Goal: Communication & Community: Share content

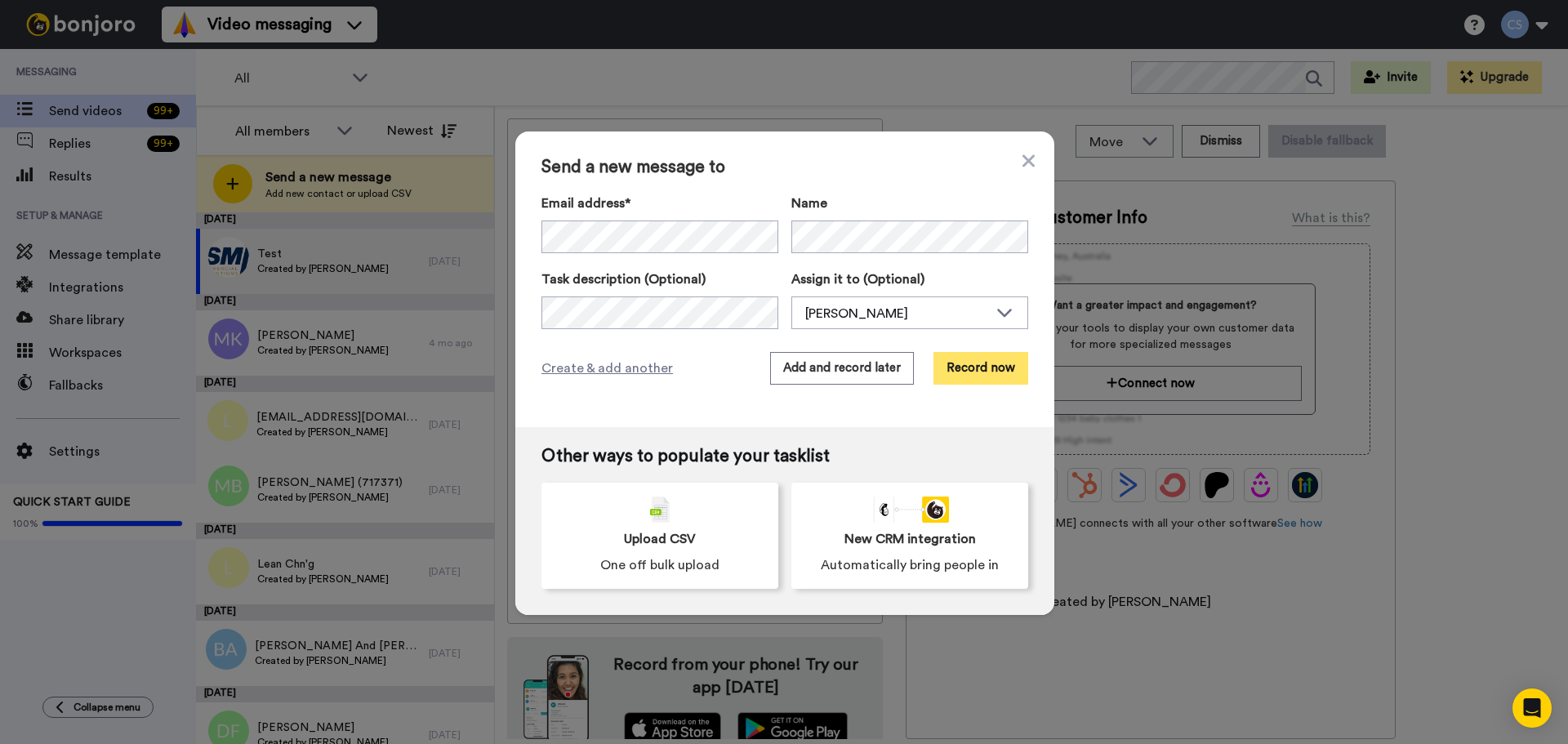
click at [984, 382] on button "Record now" at bounding box center [981, 368] width 95 height 33
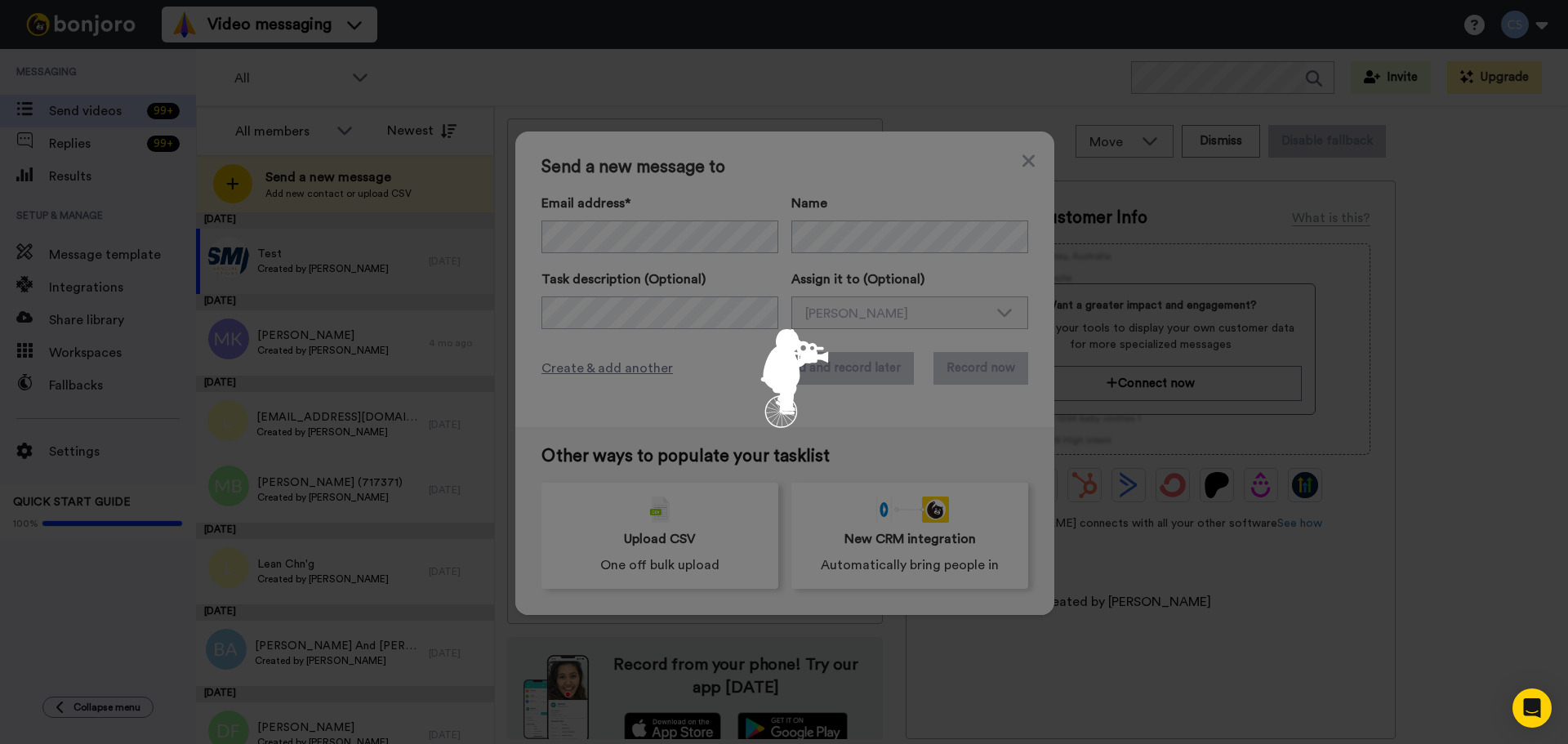
click at [973, 359] on div at bounding box center [784, 372] width 1568 height 744
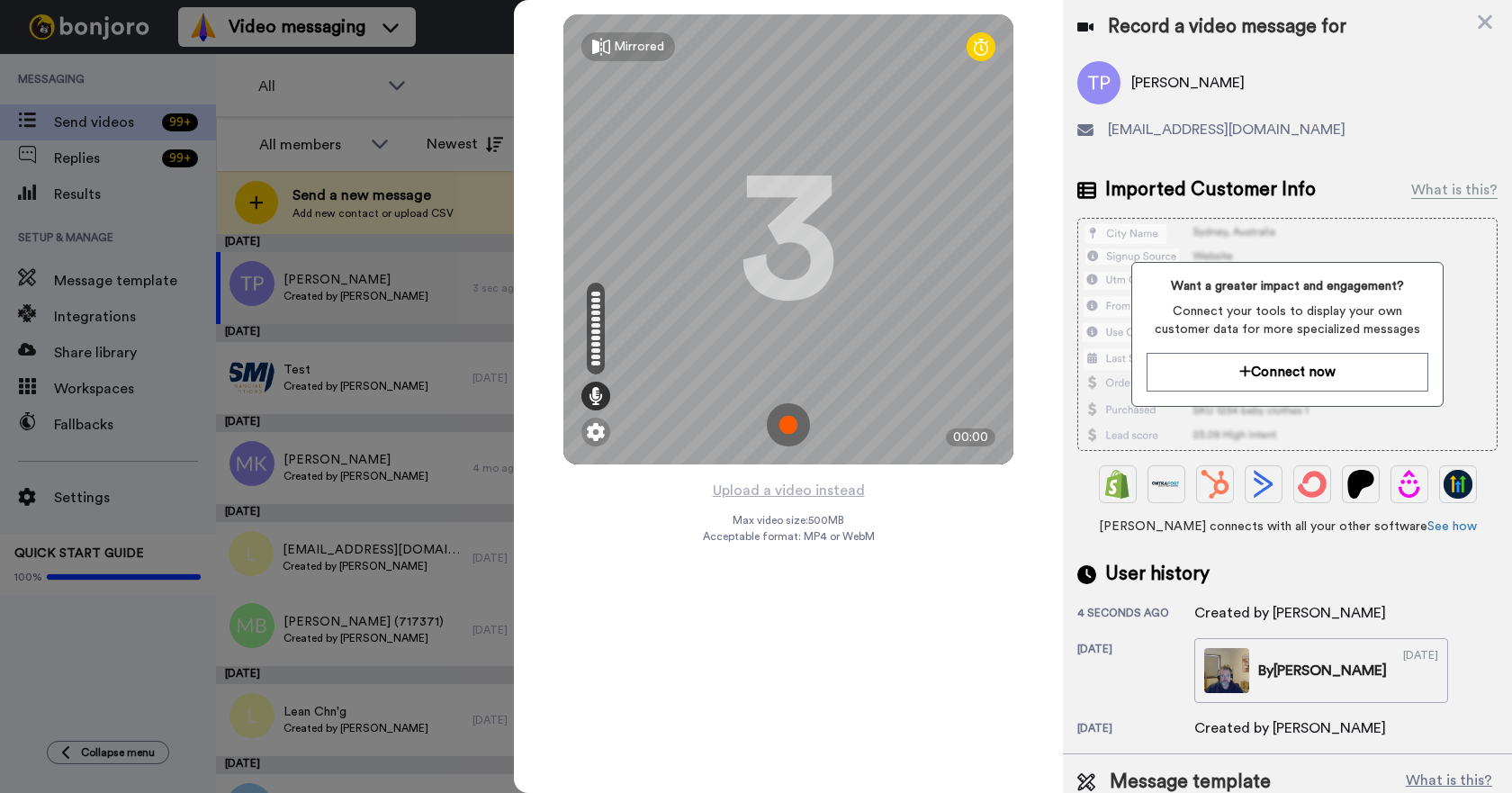
click at [786, 434] on img at bounding box center [789, 425] width 44 height 44
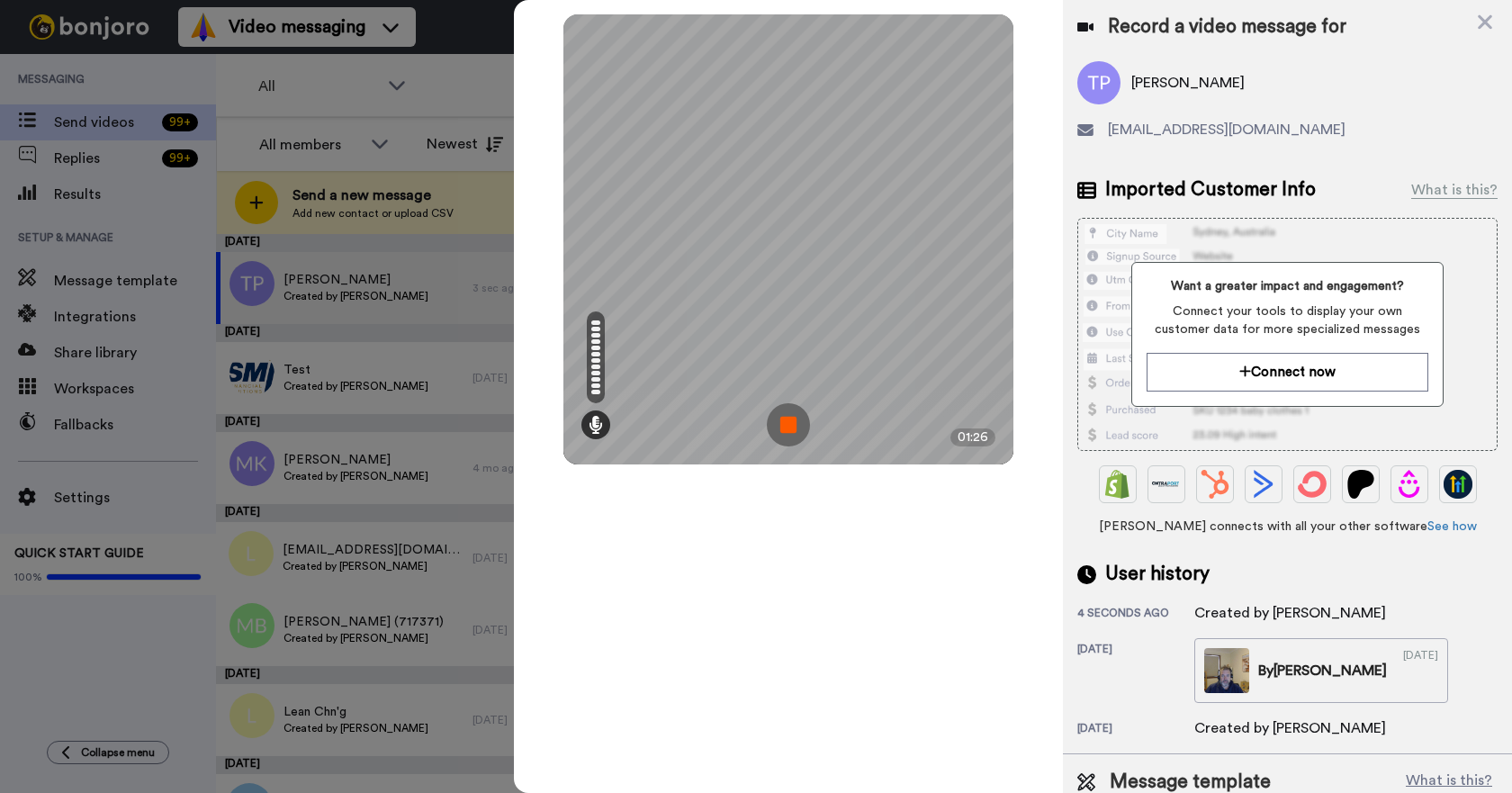
click at [795, 426] on img at bounding box center [789, 425] width 44 height 44
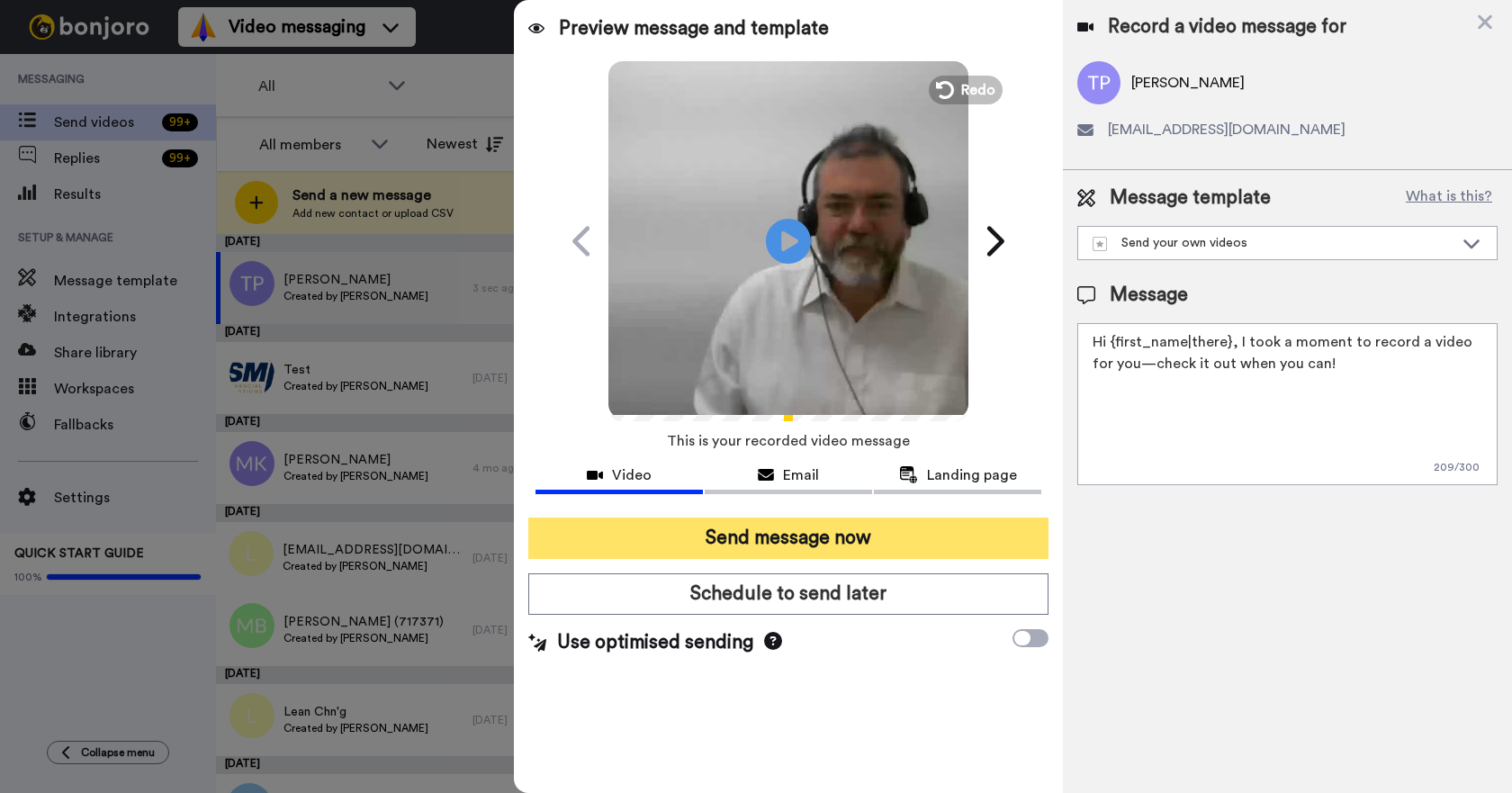
click at [847, 535] on button "Send message now" at bounding box center [788, 538] width 520 height 42
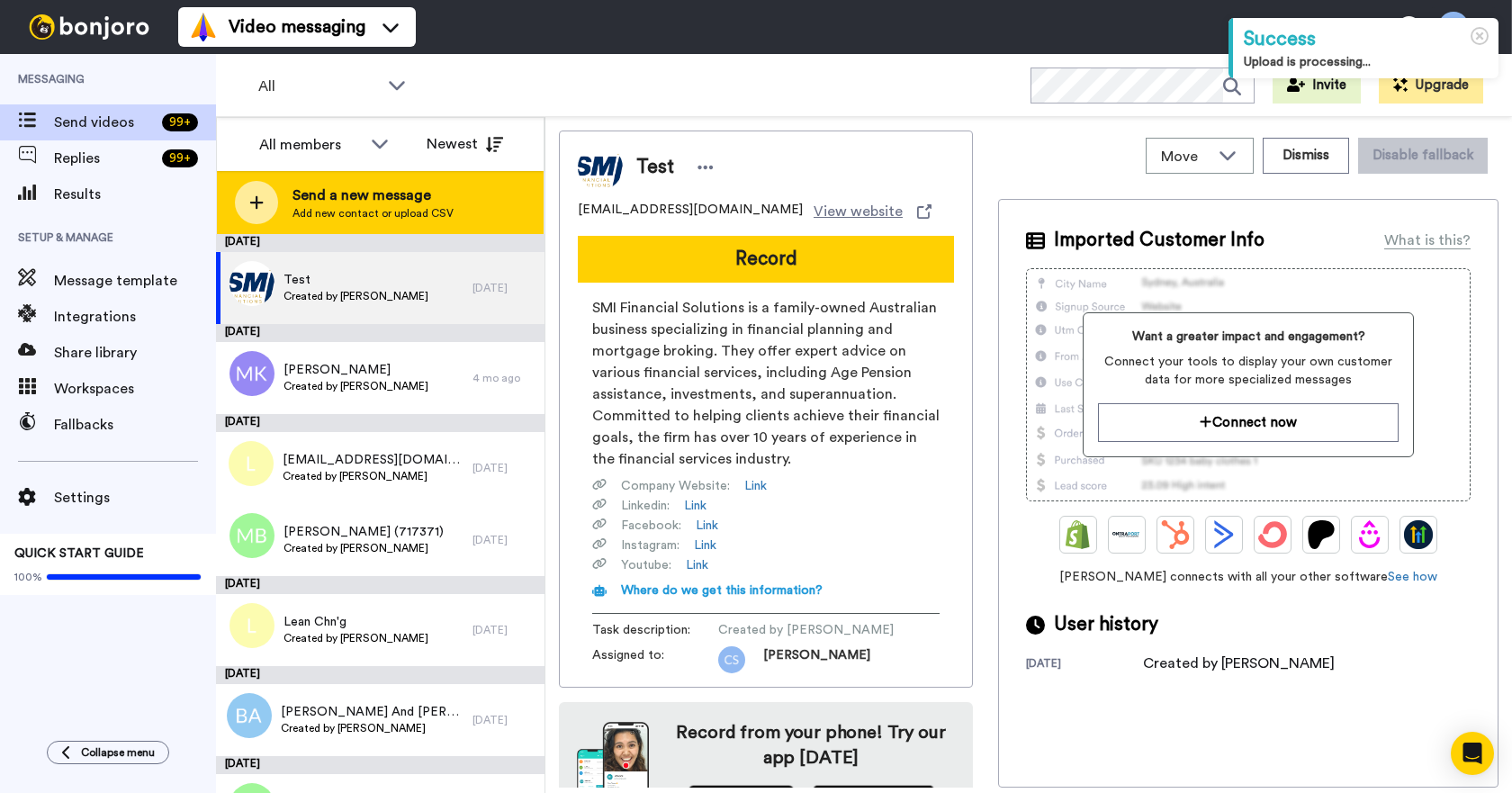
click at [268, 211] on div at bounding box center [257, 202] width 44 height 44
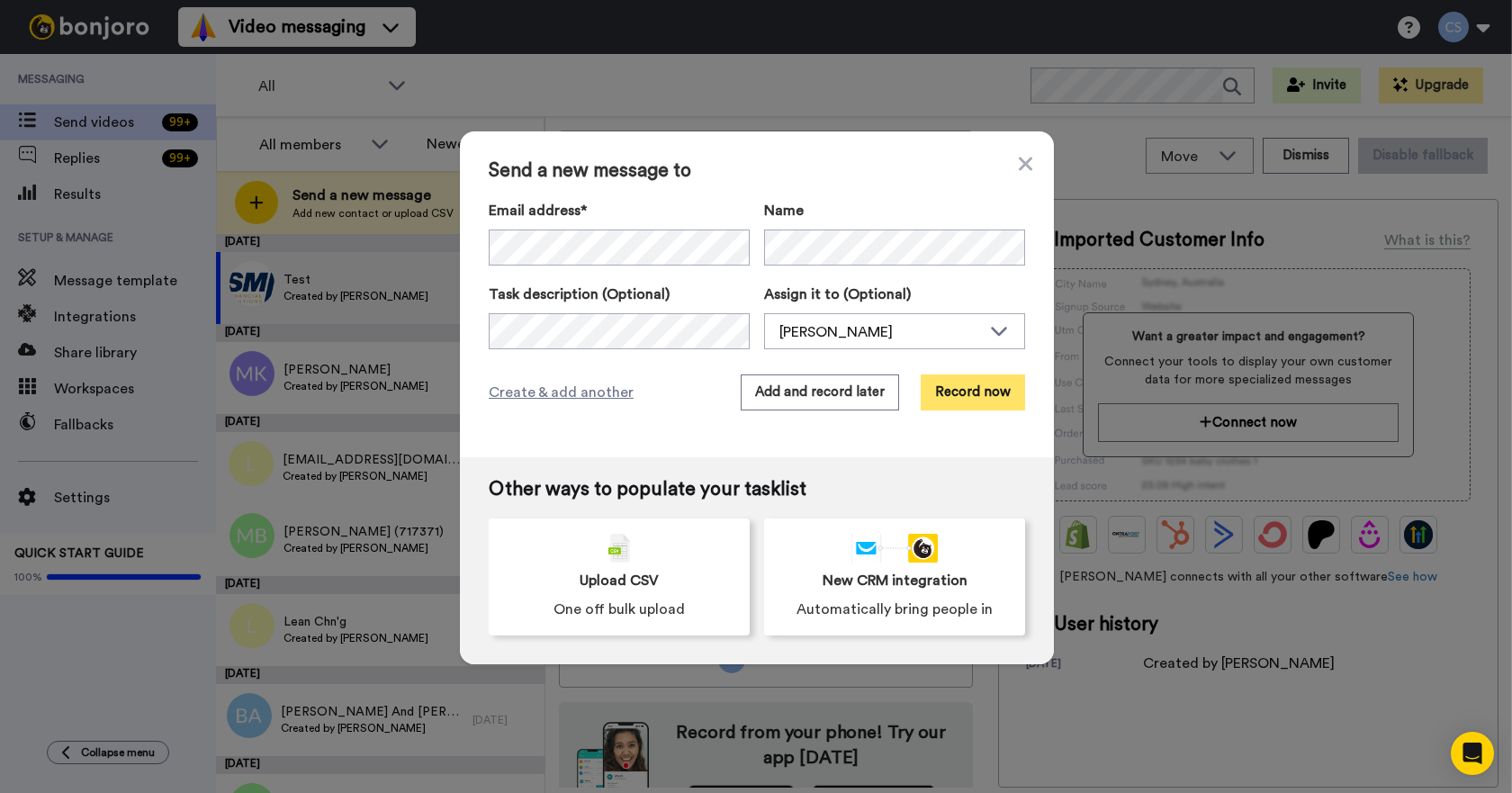
click at [968, 390] on button "Record now" at bounding box center [973, 393] width 104 height 36
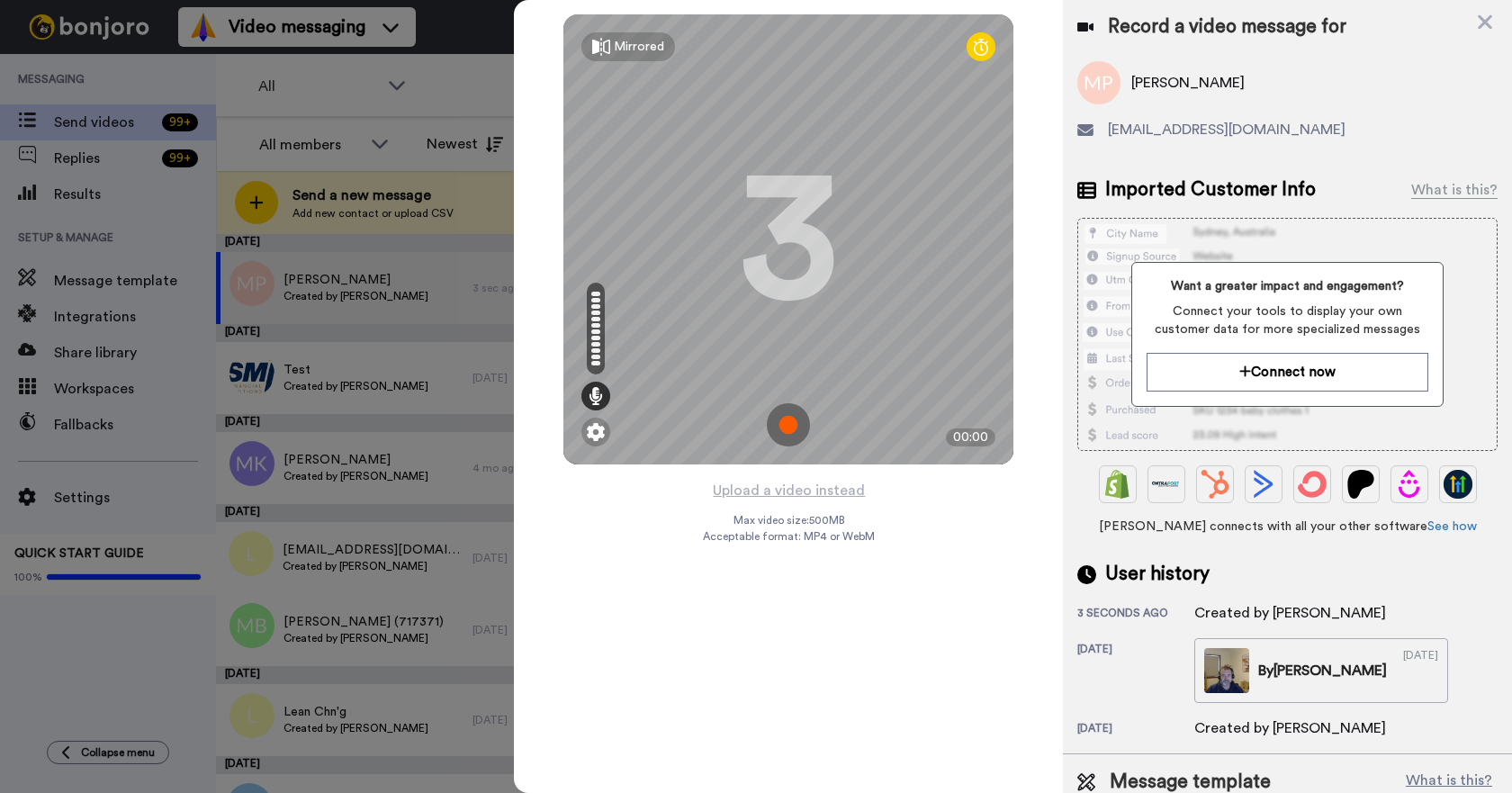
click at [781, 422] on img at bounding box center [789, 425] width 44 height 44
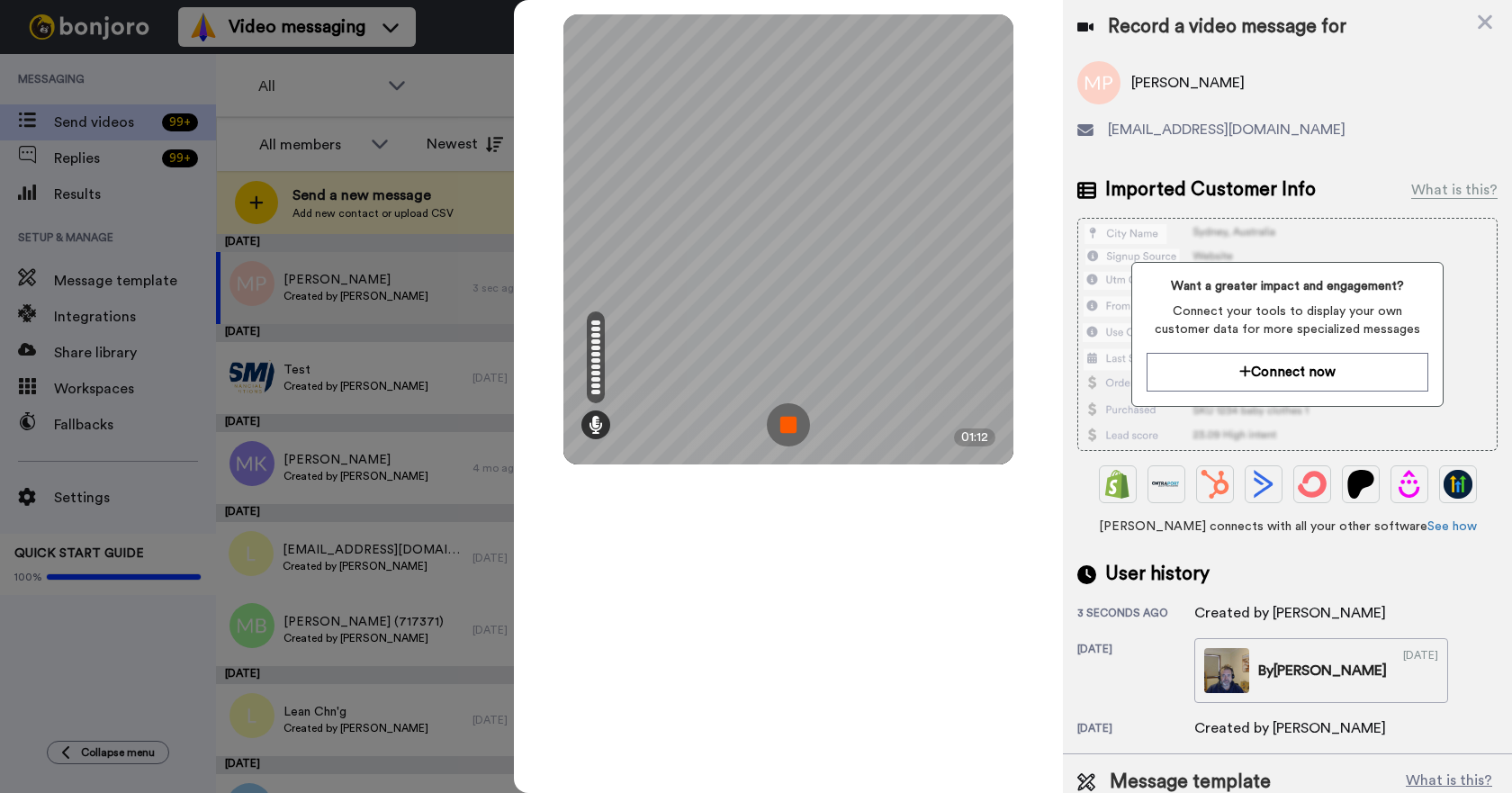
click at [786, 418] on img at bounding box center [789, 425] width 44 height 44
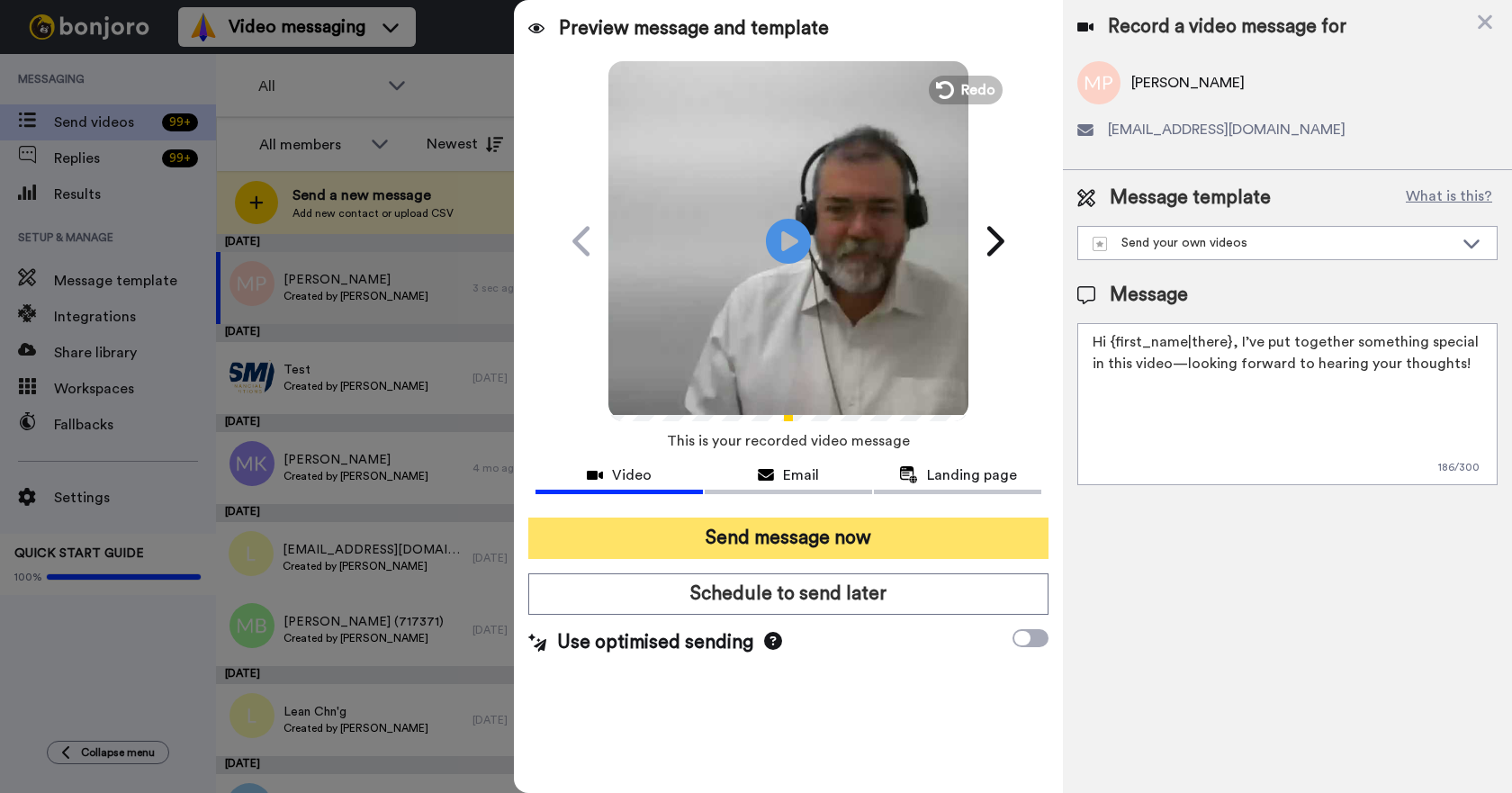
click at [859, 537] on button "Send message now" at bounding box center [788, 538] width 520 height 42
